Goal: Information Seeking & Learning: Check status

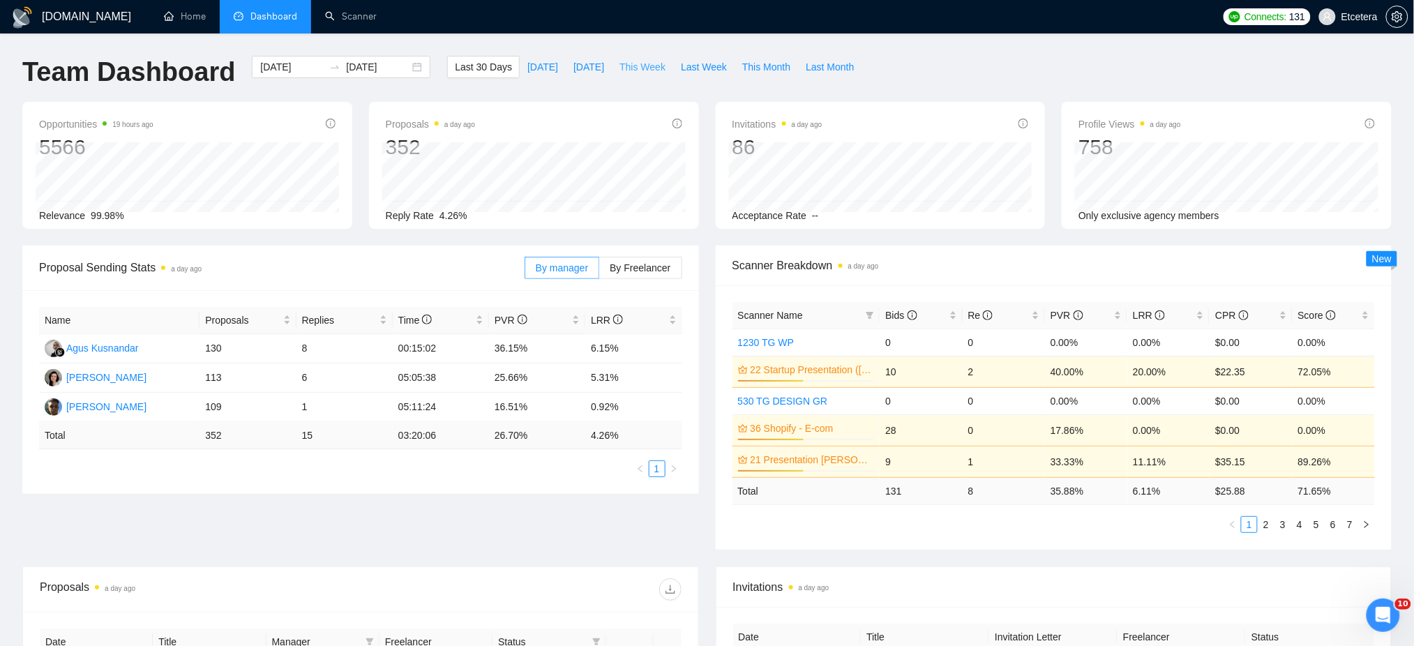
click at [641, 63] on span "This Week" at bounding box center [642, 66] width 46 height 15
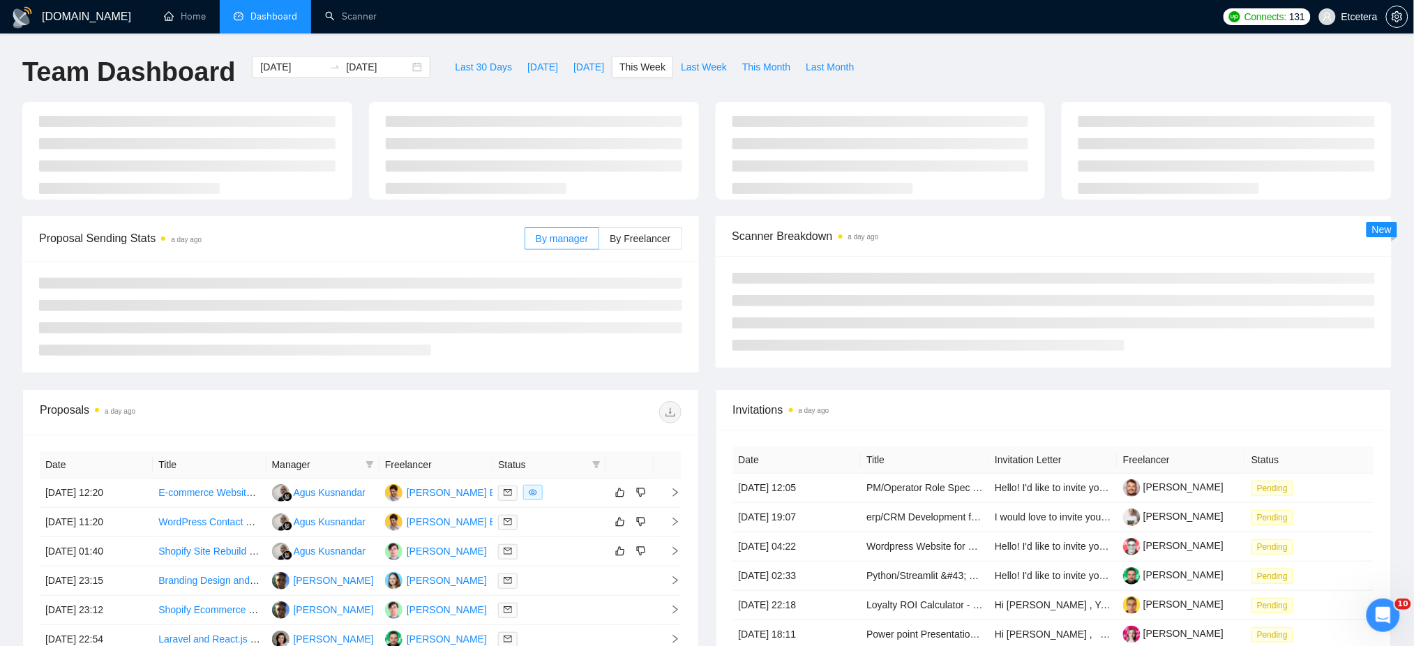
type input "[DATE]"
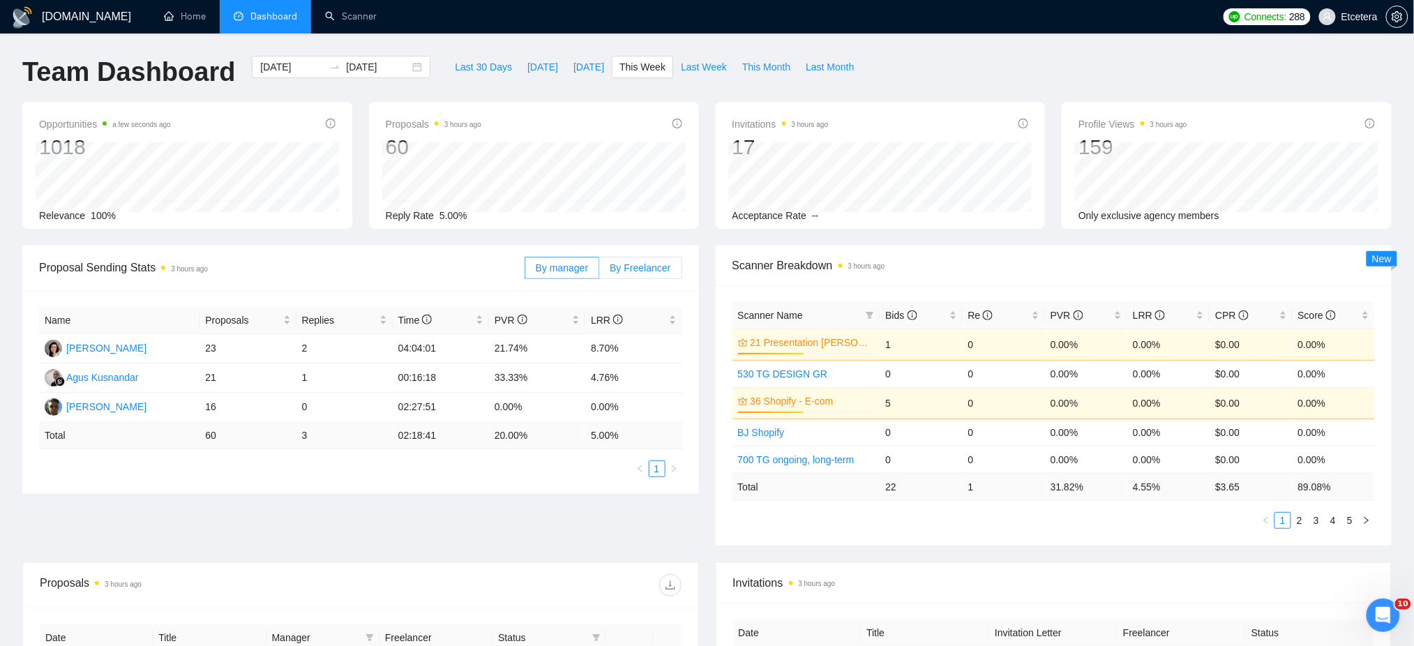
click at [639, 271] on span "By Freelancer" at bounding box center [640, 267] width 61 height 11
click at [599, 271] on input "By Freelancer" at bounding box center [599, 271] width 0 height 0
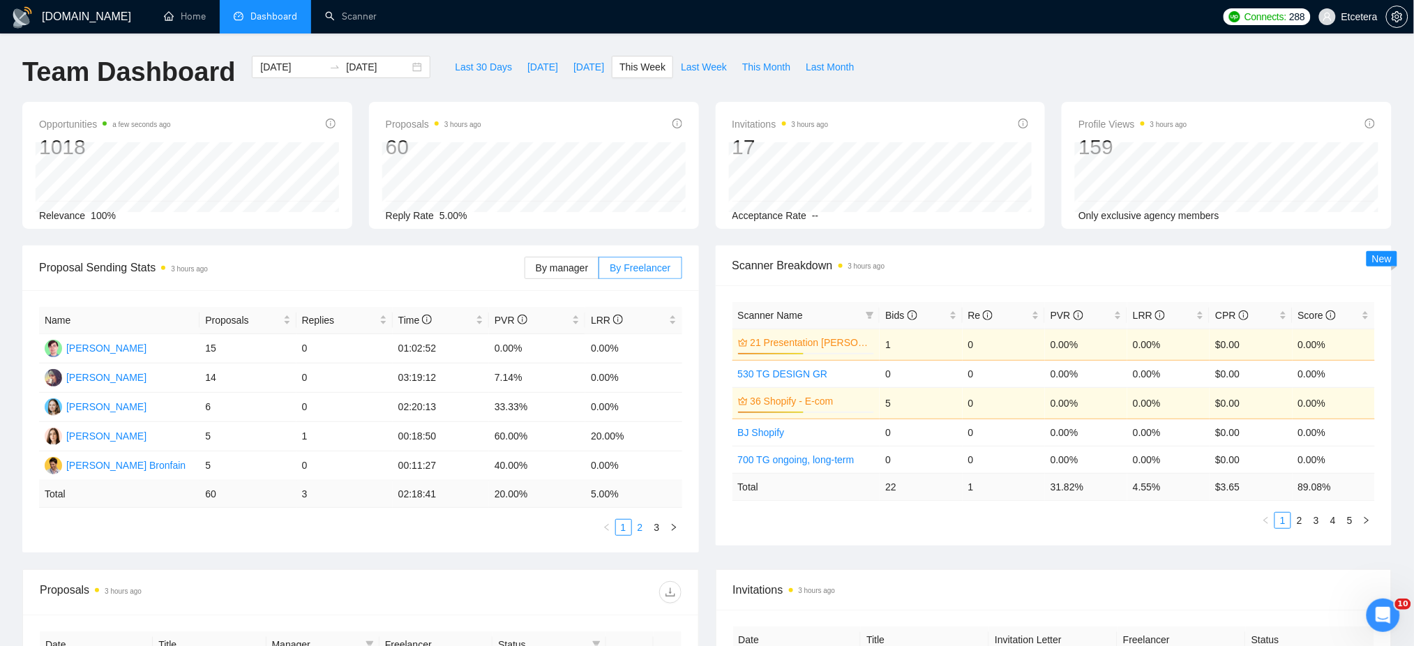
click at [644, 533] on link "2" at bounding box center [640, 527] width 15 height 15
click at [811, 66] on span "Last Month" at bounding box center [830, 66] width 48 height 15
type input "[DATE]"
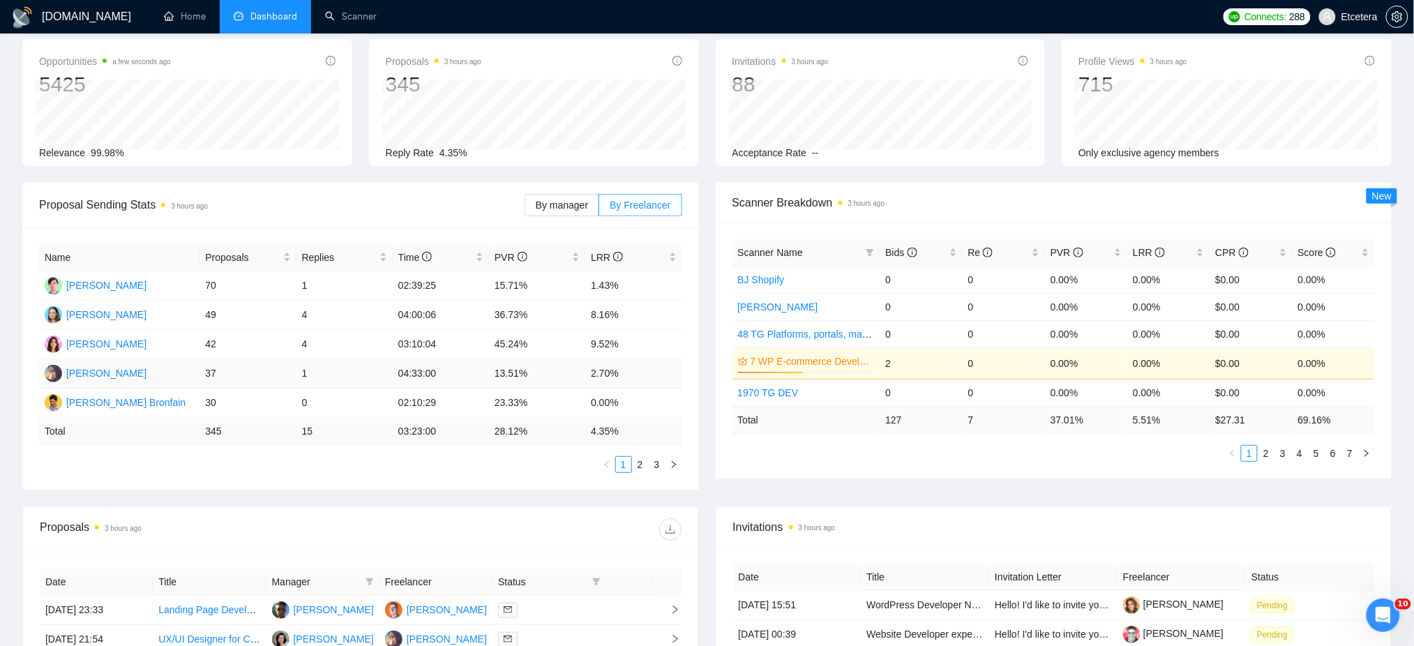
scroll to position [93, 0]
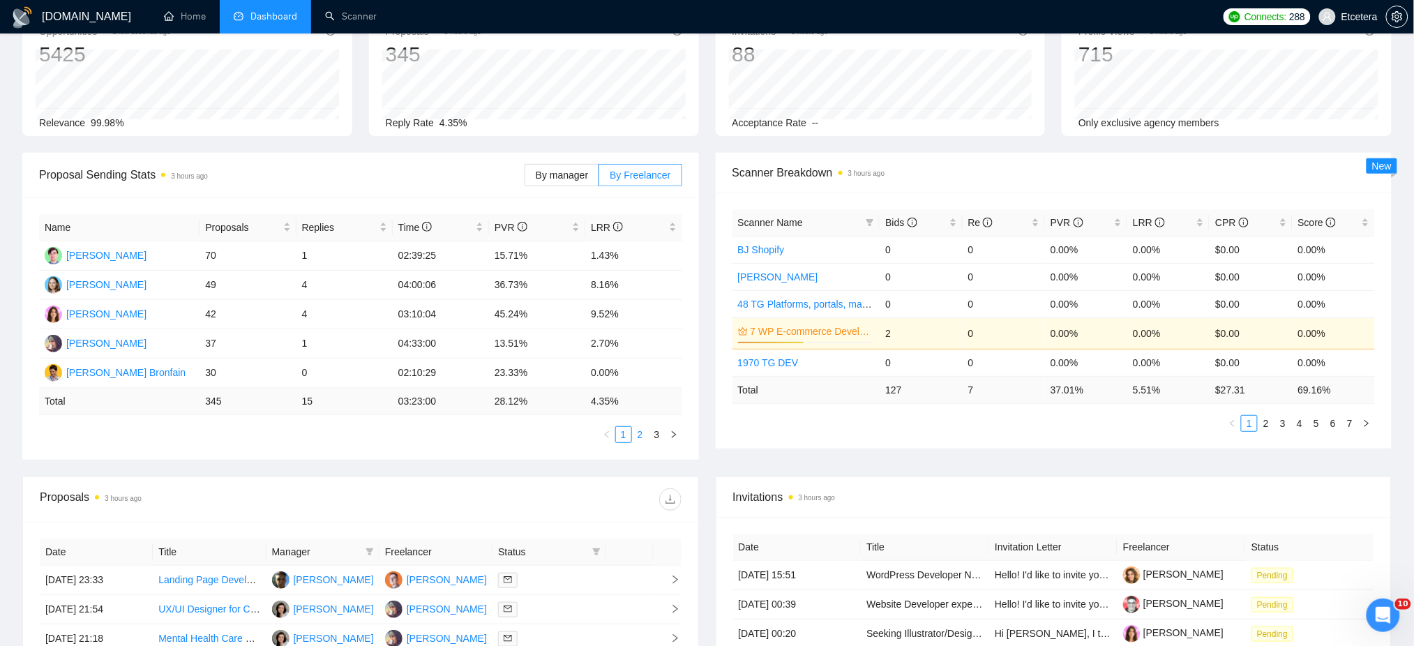
click at [642, 434] on link "2" at bounding box center [640, 434] width 15 height 15
click at [290, 220] on div "Proposals" at bounding box center [247, 227] width 85 height 15
click at [289, 220] on div "Proposals" at bounding box center [247, 227] width 85 height 15
click at [628, 436] on link "1" at bounding box center [623, 434] width 15 height 15
click at [637, 432] on link "2" at bounding box center [640, 434] width 15 height 15
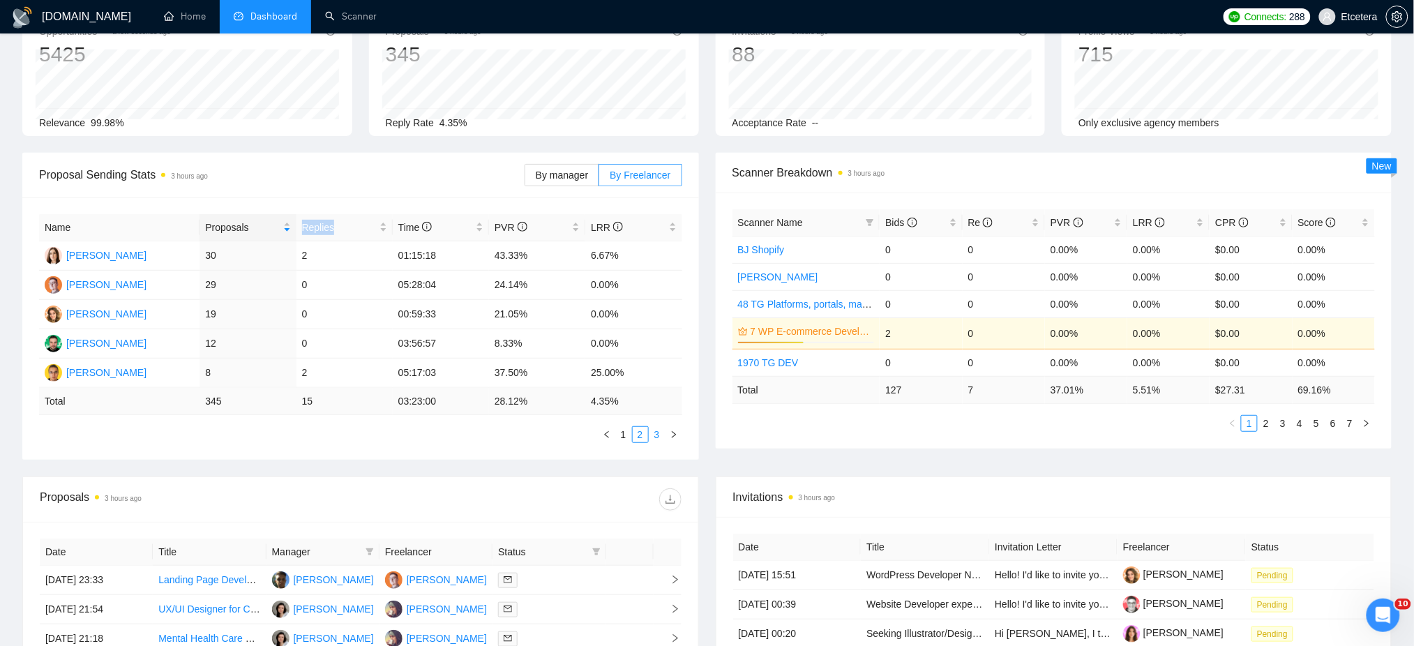
click at [656, 432] on link "3" at bounding box center [656, 434] width 15 height 15
click at [626, 437] on link "1" at bounding box center [623, 434] width 15 height 15
click at [644, 433] on link "2" at bounding box center [640, 434] width 15 height 15
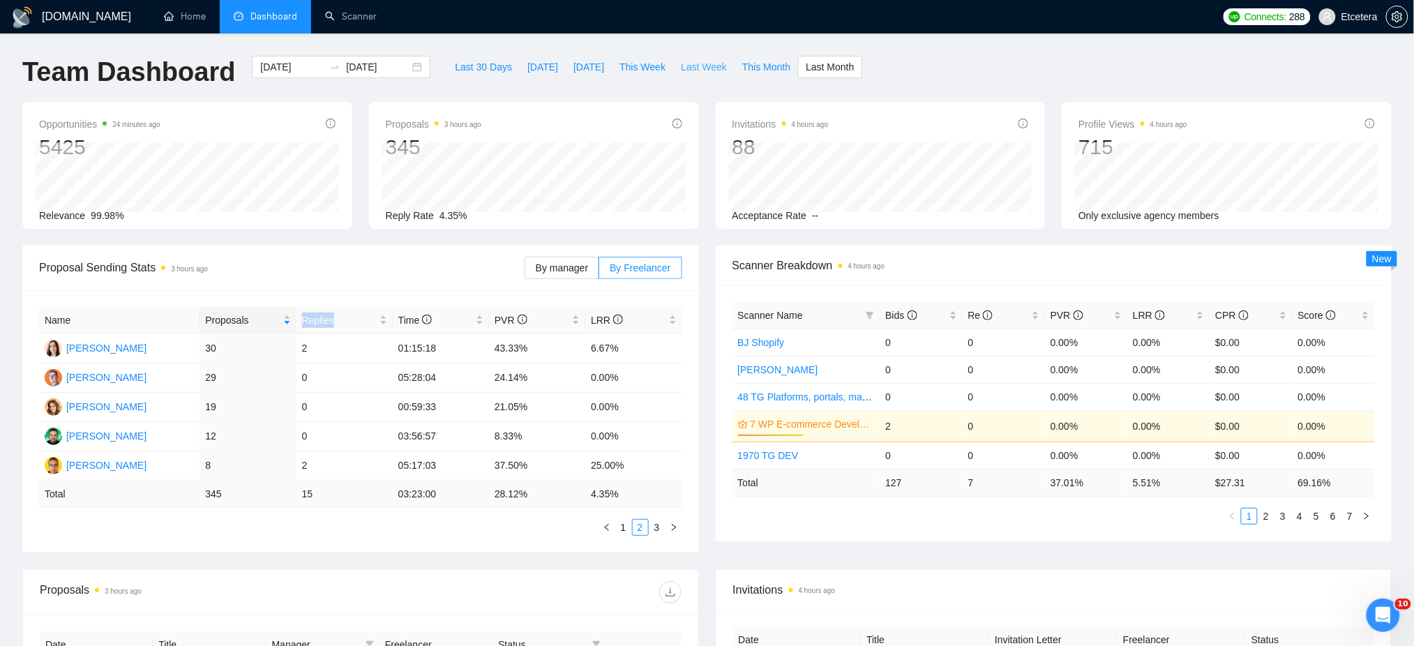
click at [696, 67] on span "Last Week" at bounding box center [704, 66] width 46 height 15
type input "[DATE]"
